Goal: Use online tool/utility: Utilize a website feature to perform a specific function

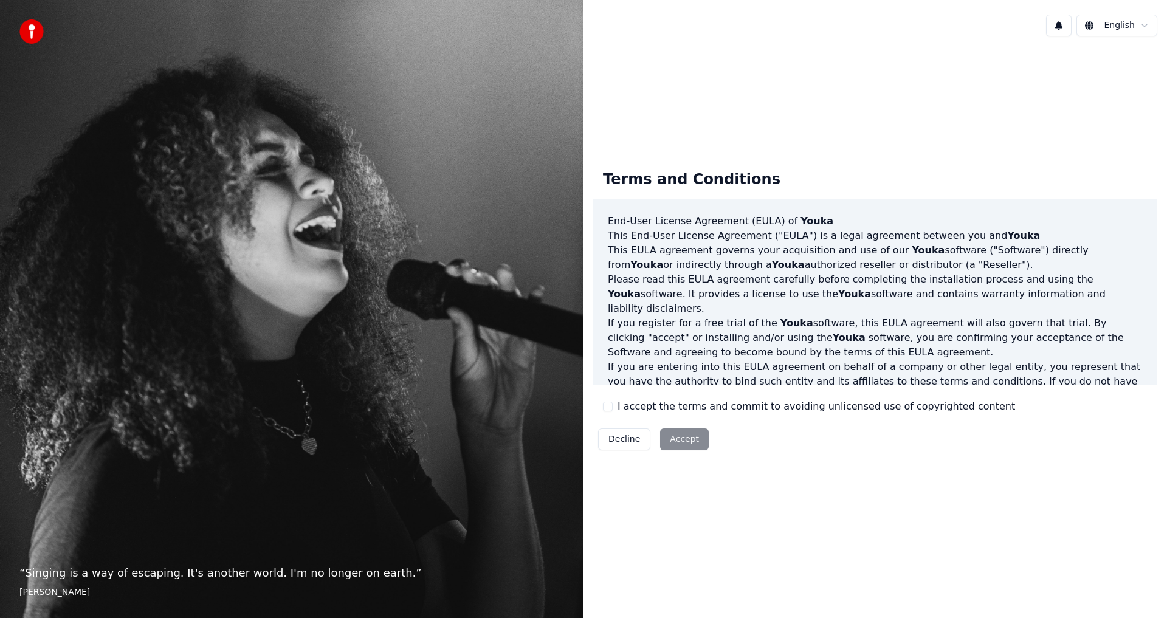
click at [682, 433] on div "Decline Accept" at bounding box center [653, 440] width 120 height 32
click at [680, 448] on div "Decline Accept" at bounding box center [653, 440] width 120 height 32
click at [682, 444] on div "Decline Accept" at bounding box center [653, 440] width 120 height 32
click at [615, 407] on div "I accept the terms and commit to avoiding unlicensed use of copyrighted content" at bounding box center [809, 406] width 412 height 15
drag, startPoint x: 610, startPoint y: 408, endPoint x: 674, endPoint y: 434, distance: 69.0
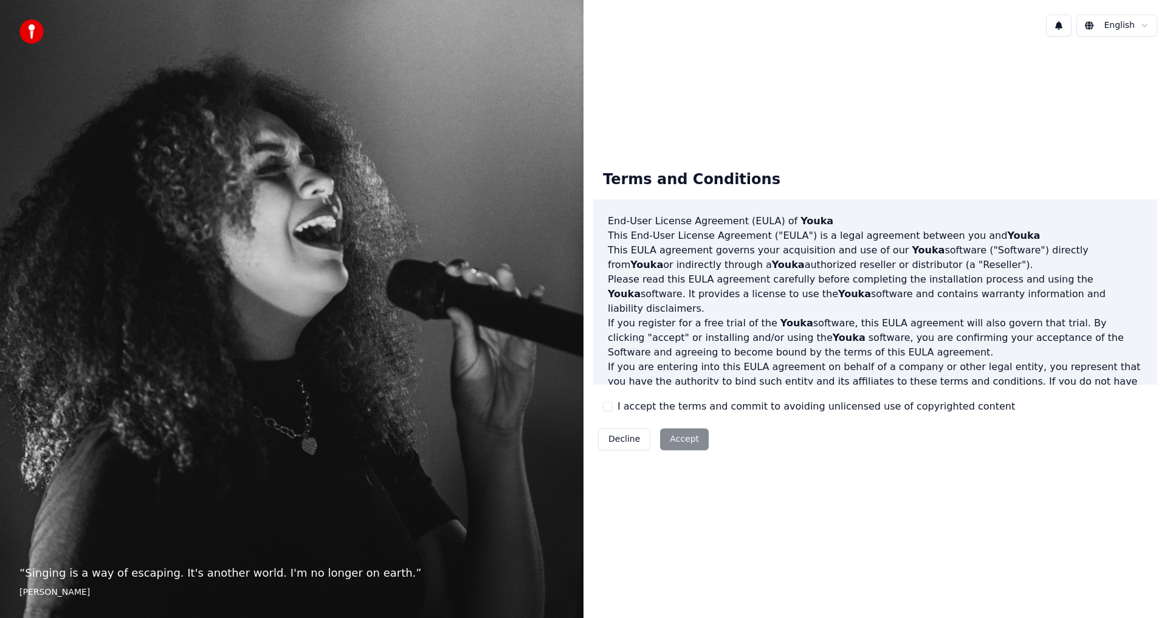
click at [610, 409] on button "I accept the terms and commit to avoiding unlicensed use of copyrighted content" at bounding box center [608, 407] width 10 height 10
click at [683, 441] on button "Accept" at bounding box center [684, 440] width 49 height 22
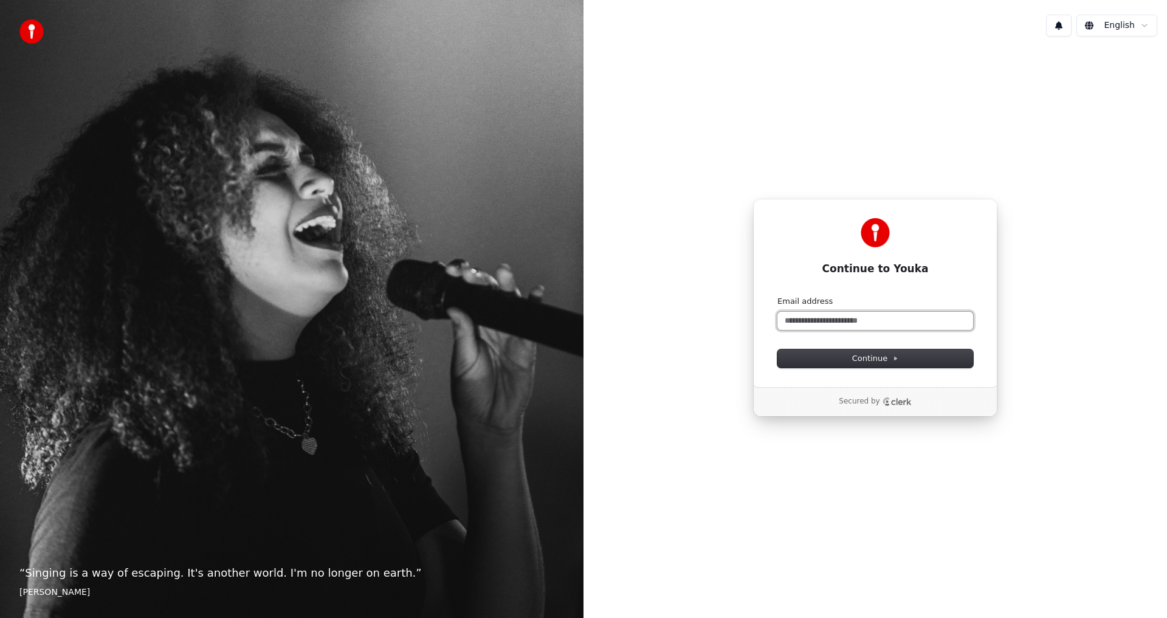
click at [860, 317] on input "Email address" at bounding box center [876, 321] width 196 height 18
click at [884, 362] on span "Continue" at bounding box center [876, 358] width 46 height 11
type input "**********"
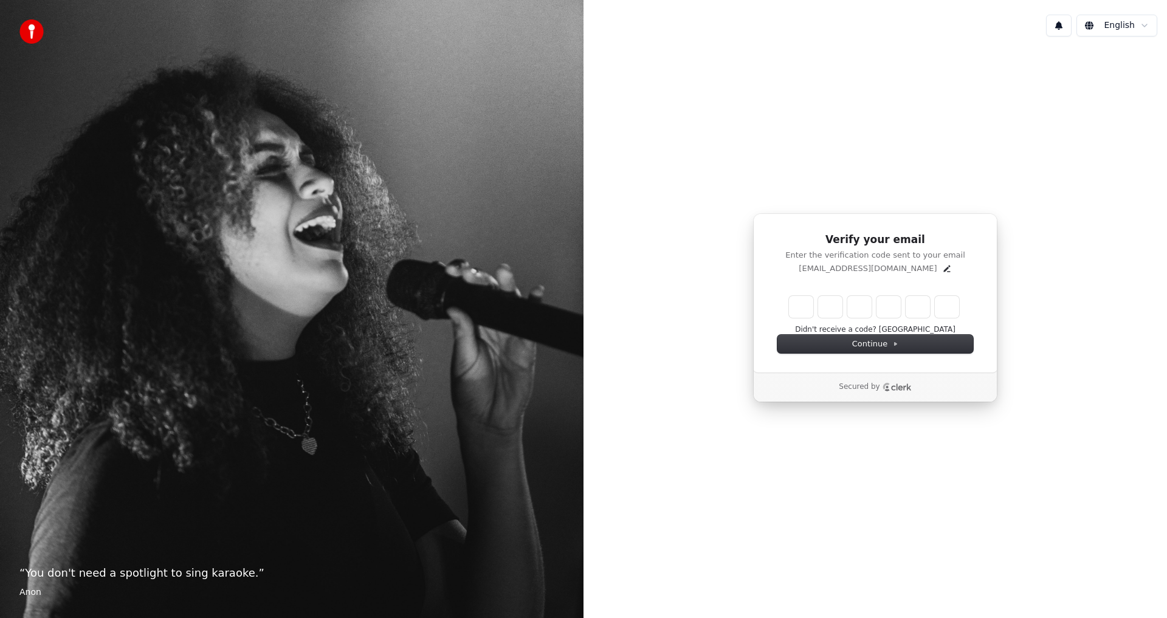
type input "*"
type input "**"
type input "*"
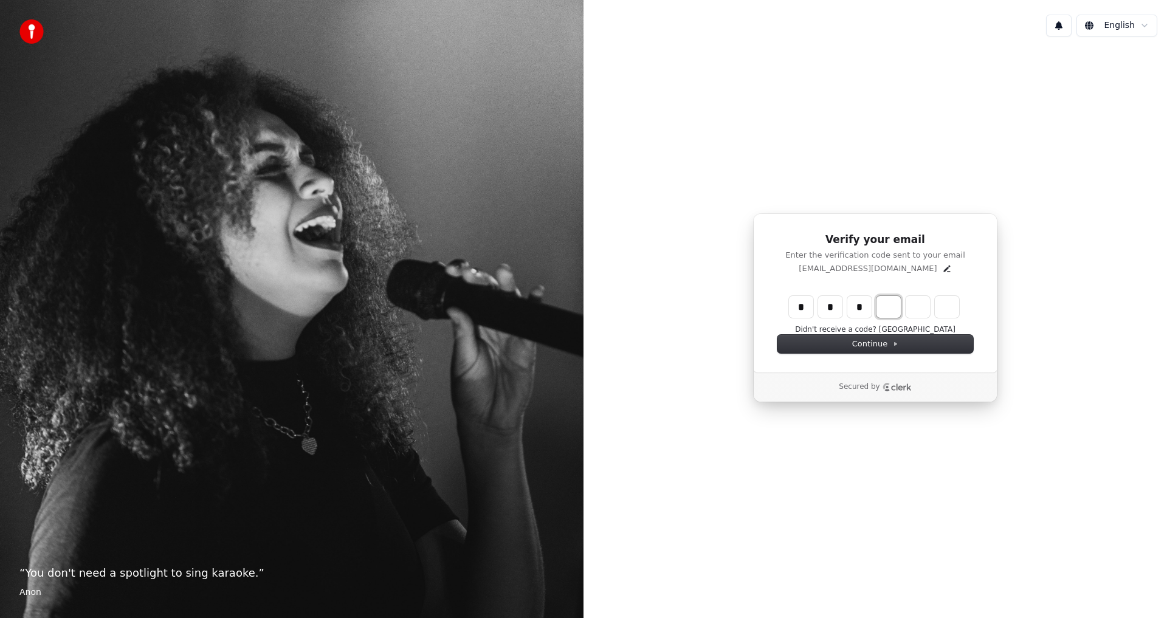
type input "***"
type input "*"
type input "****"
type input "*"
type input "******"
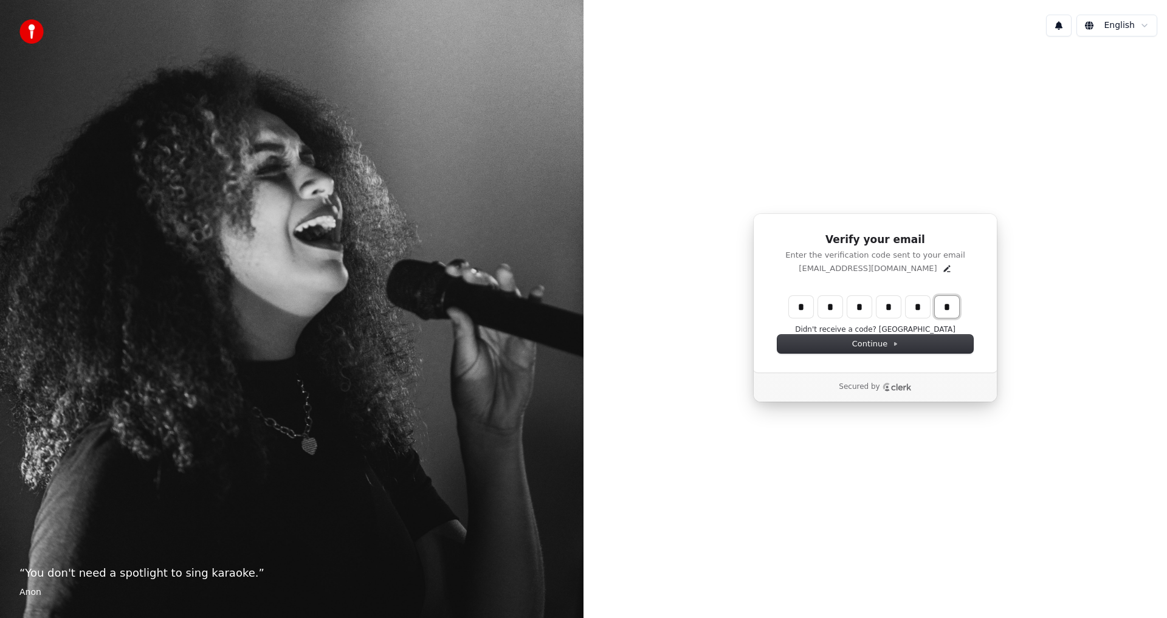
type input "*"
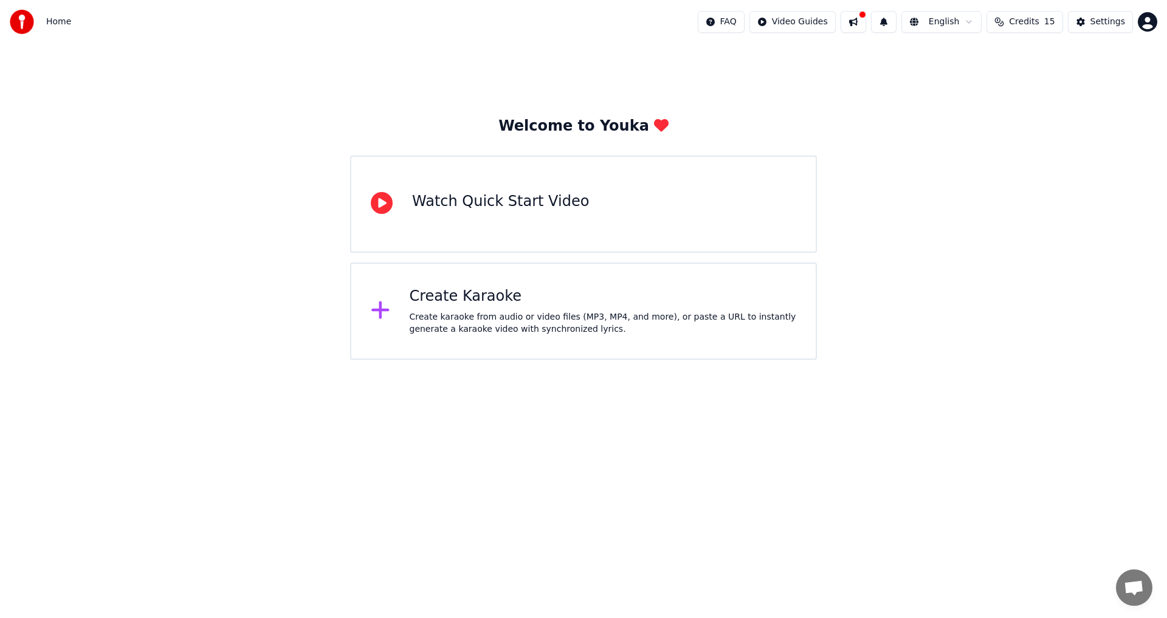
click at [417, 305] on div "Create Karaoke" at bounding box center [603, 296] width 387 height 19
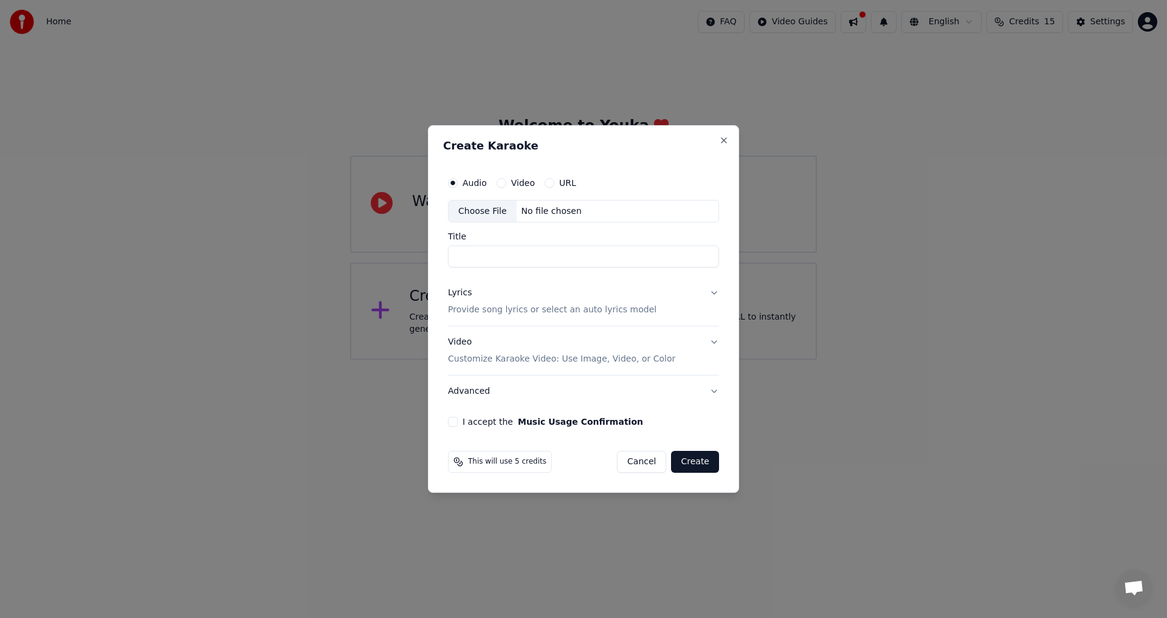
click at [708, 285] on button "Lyrics Provide song lyrics or select an auto lyrics model" at bounding box center [583, 302] width 271 height 49
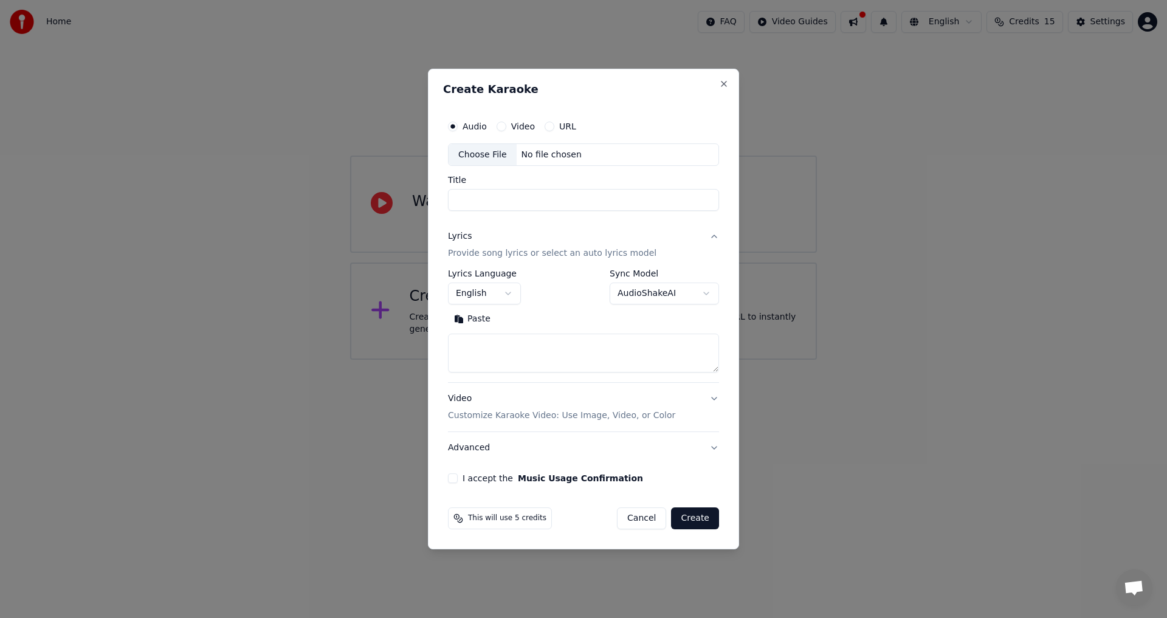
click at [707, 407] on button "Video Customize Karaoke Video: Use Image, Video, or Color" at bounding box center [583, 408] width 271 height 49
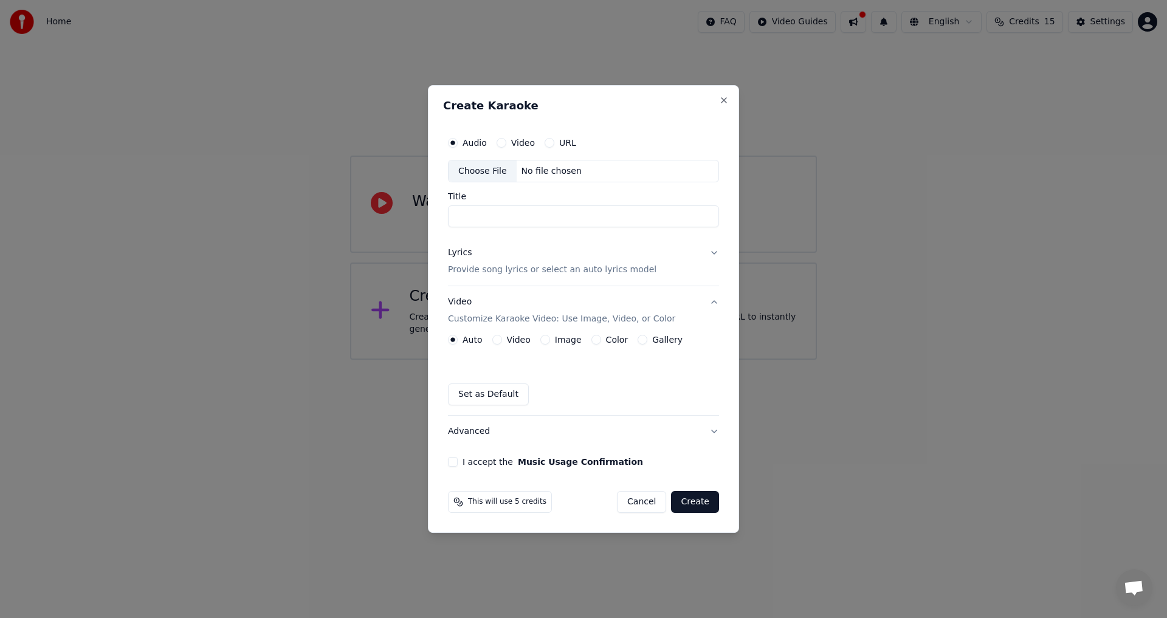
click at [514, 340] on label "Video" at bounding box center [519, 340] width 24 height 9
click at [502, 340] on button "Video" at bounding box center [498, 340] width 10 height 10
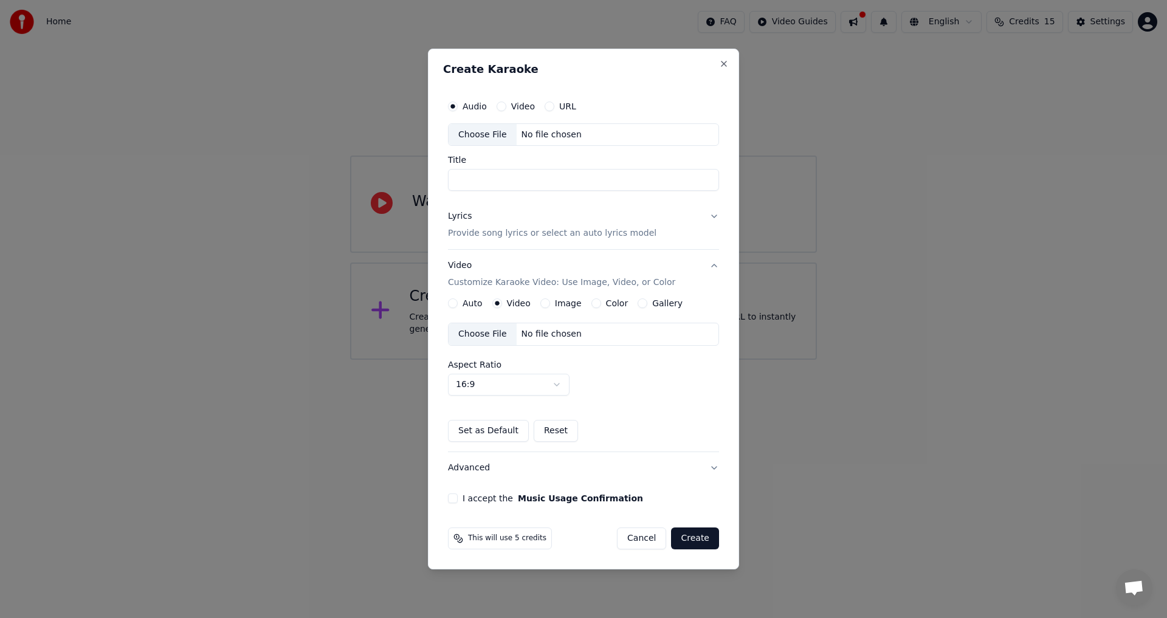
click at [520, 111] on label "Video" at bounding box center [523, 106] width 24 height 9
click at [507, 111] on button "Video" at bounding box center [502, 107] width 10 height 10
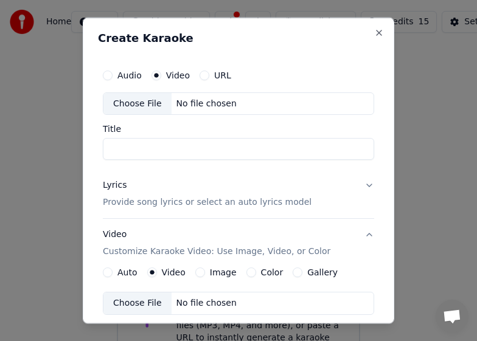
click at [136, 99] on div "Choose File" at bounding box center [137, 103] width 68 height 22
click at [141, 101] on div "Choose File" at bounding box center [137, 103] width 68 height 22
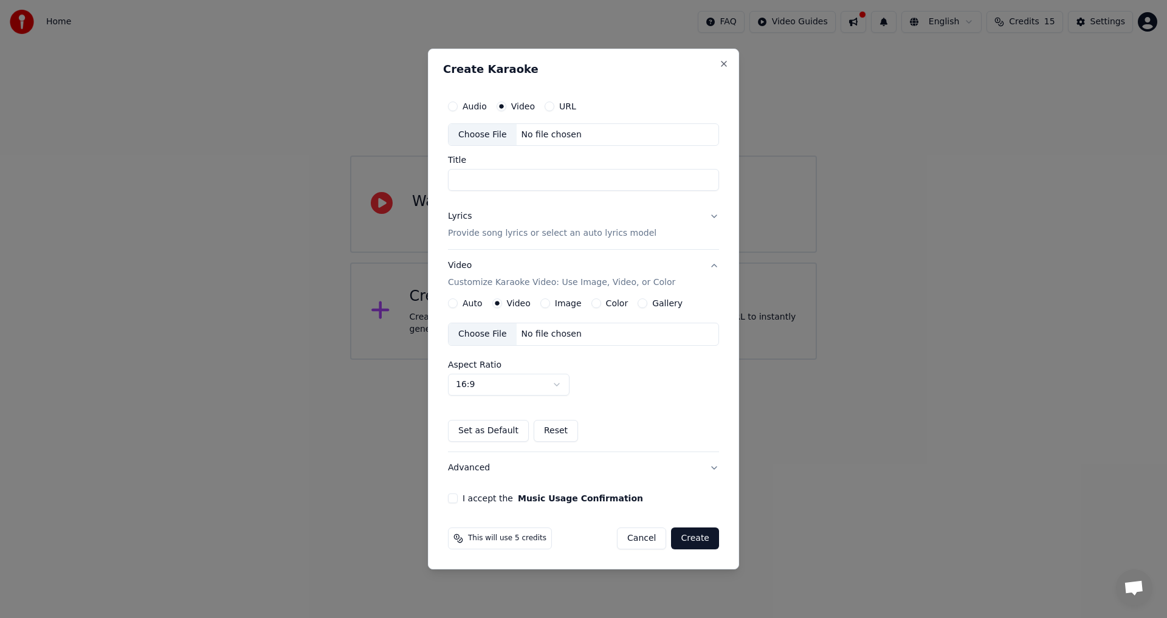
click at [480, 338] on div "Choose File" at bounding box center [483, 334] width 68 height 22
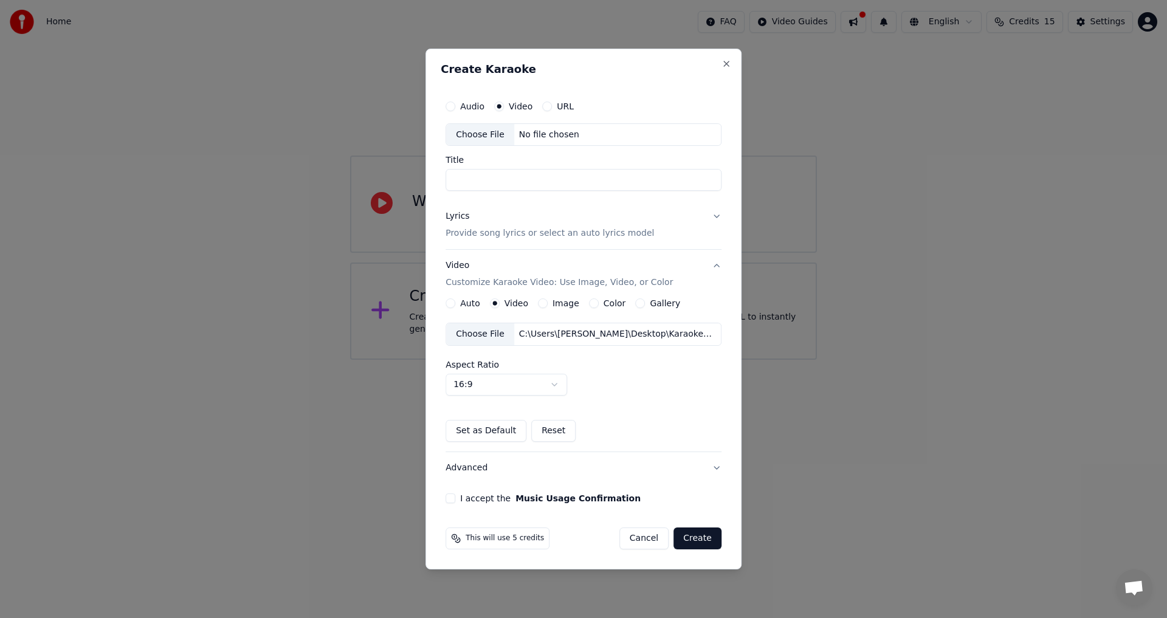
click at [687, 537] on button "Create" at bounding box center [698, 539] width 48 height 22
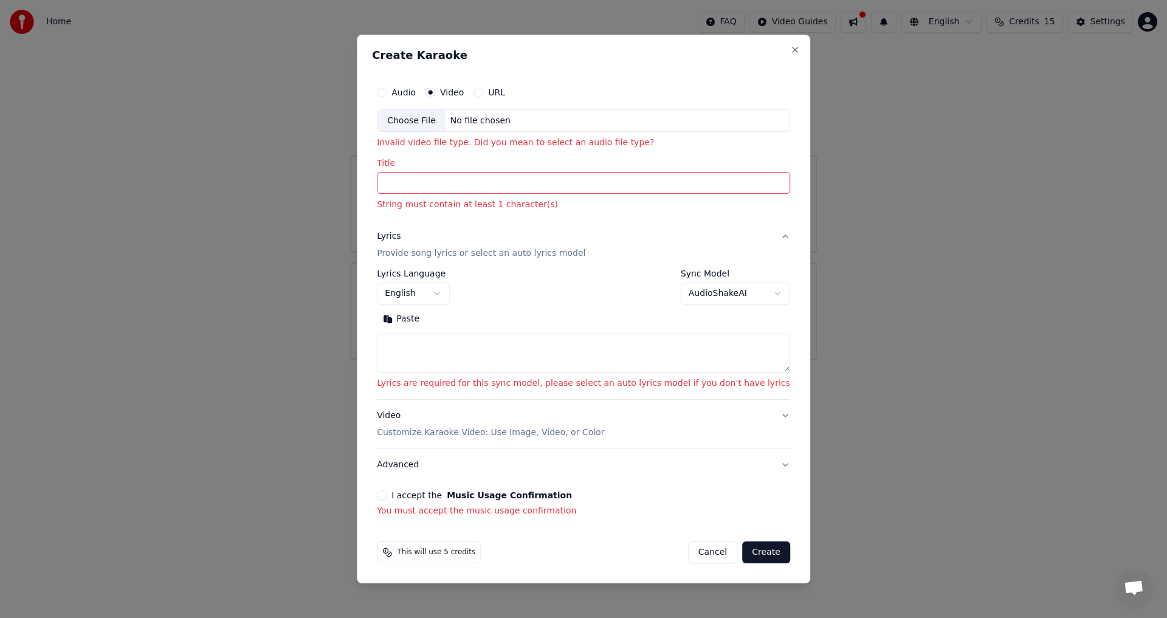
click at [517, 179] on input "Title" at bounding box center [583, 184] width 413 height 22
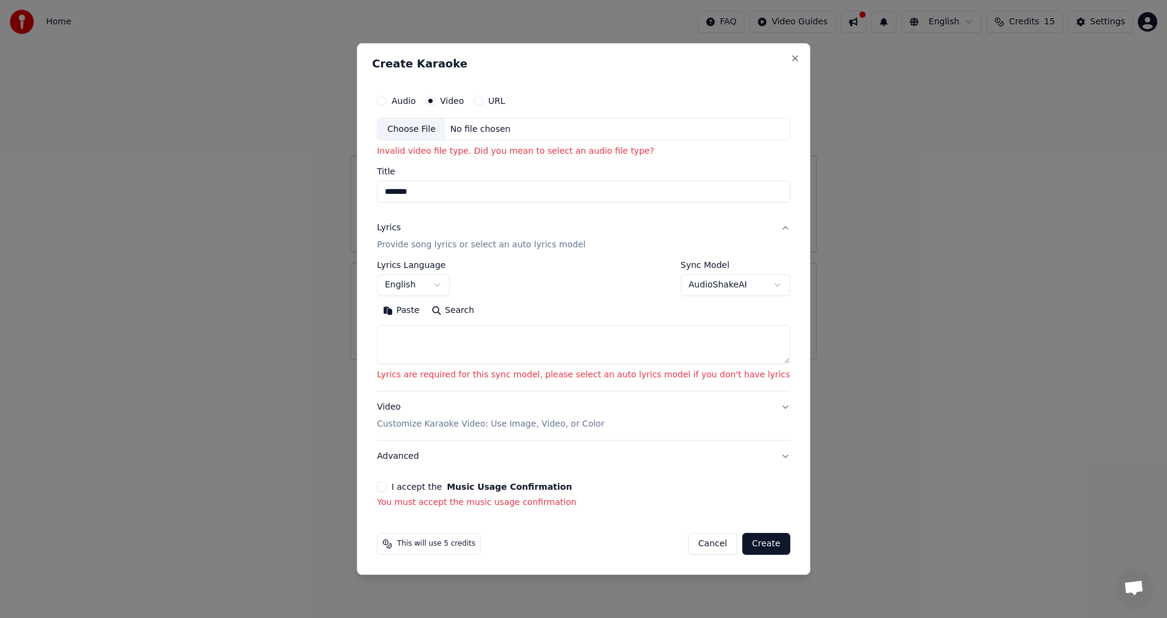
type input "*******"
click at [760, 542] on button "Create" at bounding box center [766, 544] width 48 height 22
click at [742, 545] on button "Create" at bounding box center [766, 544] width 48 height 22
click at [416, 100] on label "Audio" at bounding box center [404, 101] width 24 height 9
click at [387, 100] on button "Audio" at bounding box center [382, 101] width 10 height 10
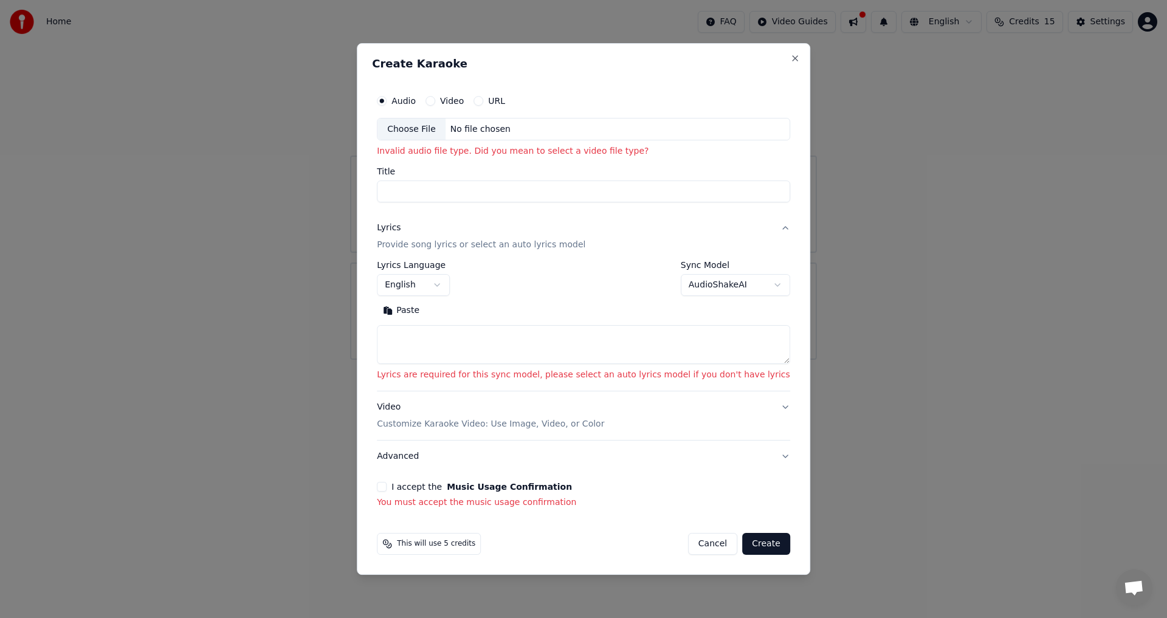
click at [742, 546] on button "Create" at bounding box center [766, 544] width 48 height 22
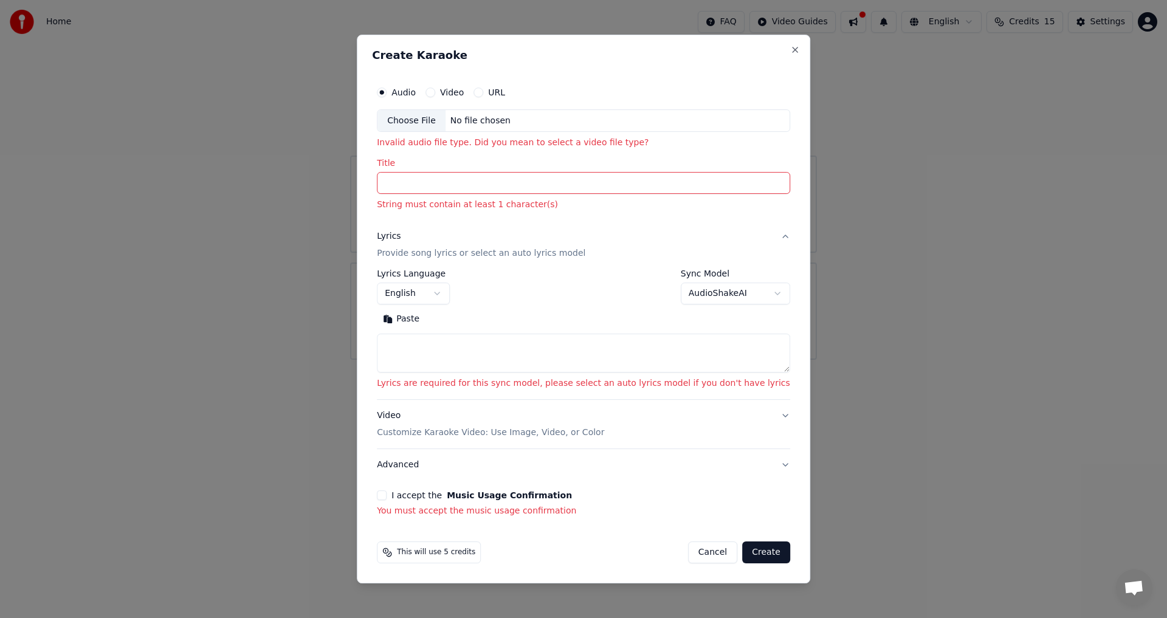
click at [534, 181] on input "Title" at bounding box center [583, 184] width 413 height 22
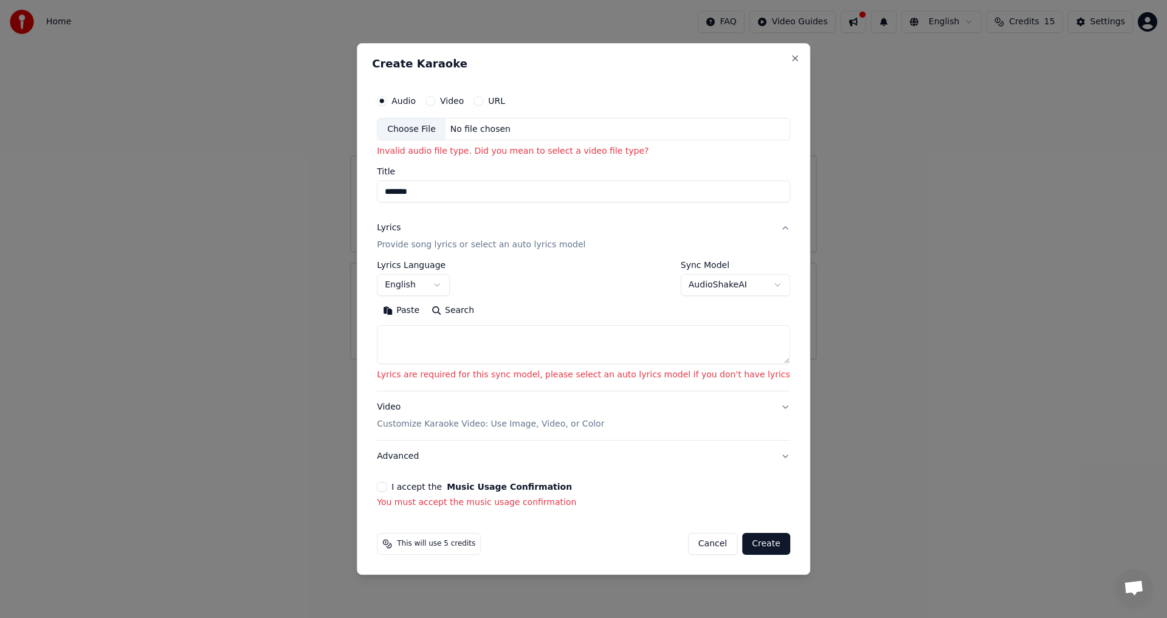
type input "*******"
click at [742, 542] on button "Create" at bounding box center [766, 544] width 48 height 22
click at [387, 483] on button "I accept the Music Usage Confirmation" at bounding box center [382, 487] width 10 height 10
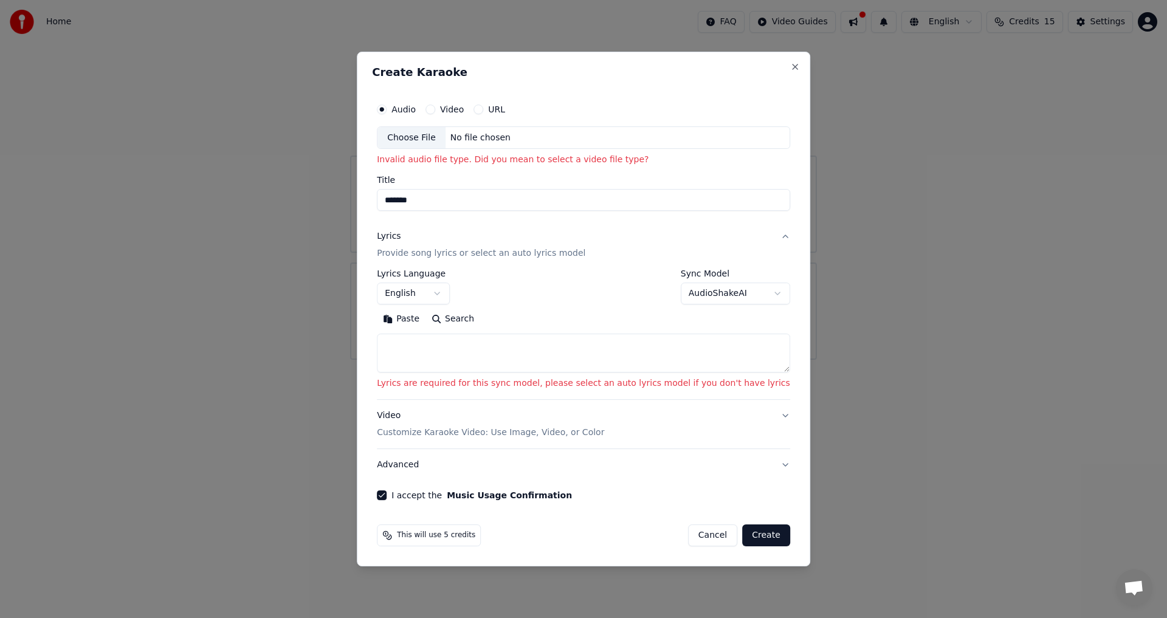
click at [754, 540] on button "Create" at bounding box center [766, 536] width 48 height 22
click at [438, 136] on div "Choose File" at bounding box center [412, 138] width 68 height 22
